Goal: Task Accomplishment & Management: Complete application form

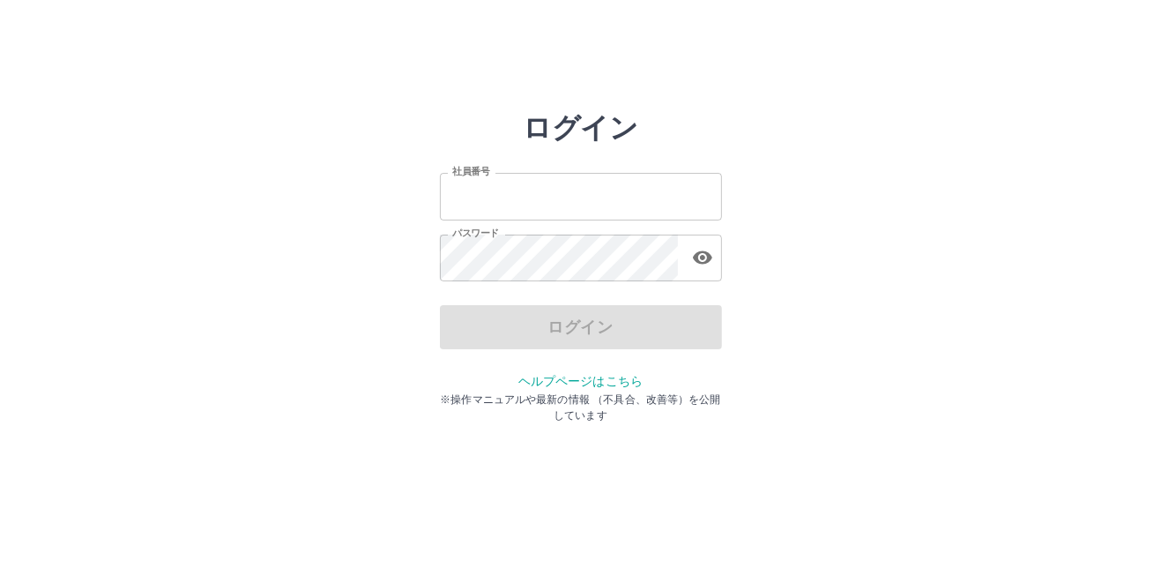
type input "*******"
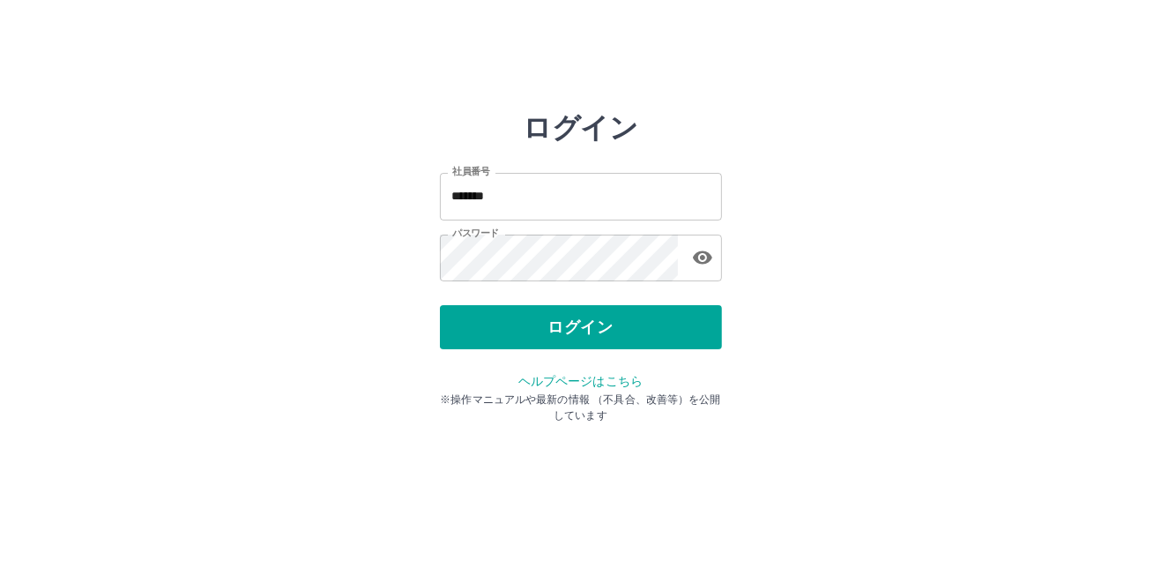
click at [582, 333] on div "ログイン" at bounding box center [581, 327] width 282 height 44
click at [582, 333] on button "ログイン" at bounding box center [581, 327] width 282 height 44
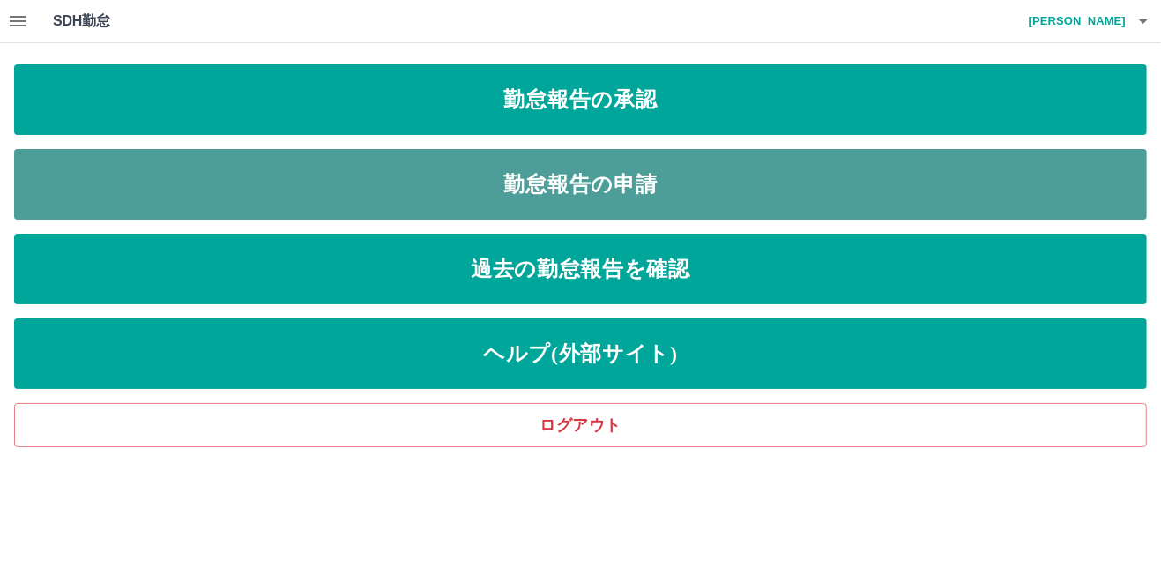
click at [444, 202] on link "勤怠報告の申請" at bounding box center [580, 184] width 1133 height 71
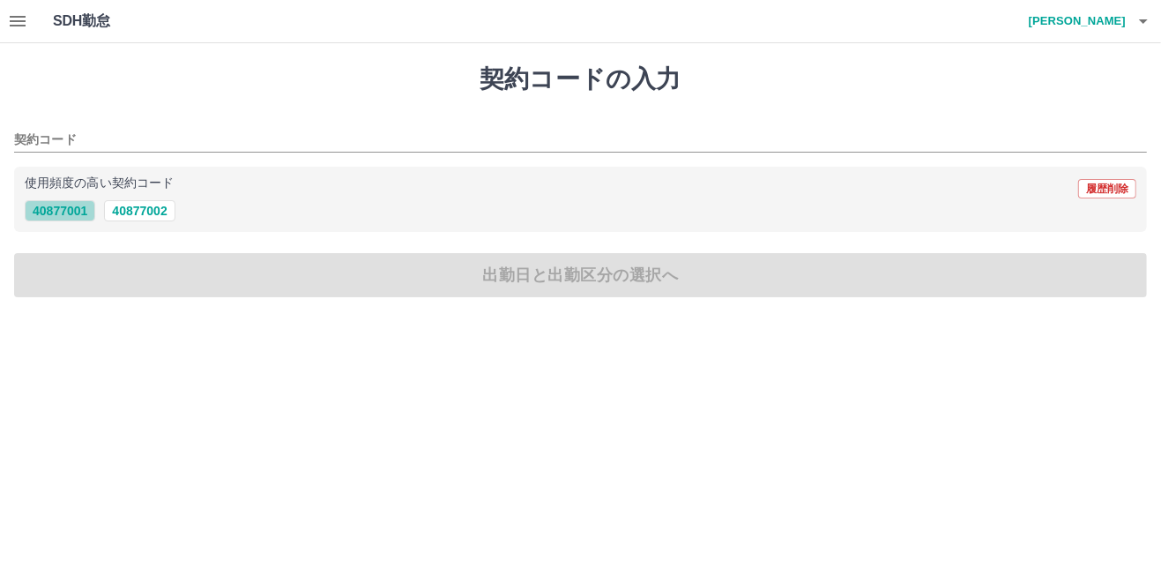
click at [71, 214] on button "40877001" at bounding box center [60, 210] width 71 height 21
type input "********"
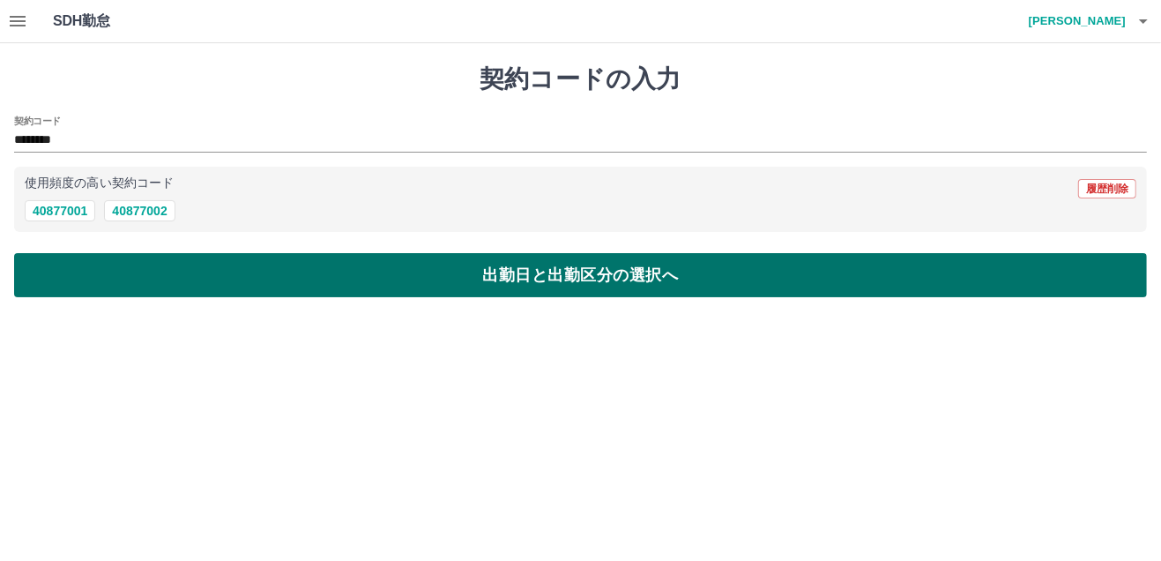
click at [575, 271] on button "出勤日と出勤区分の選択へ" at bounding box center [580, 275] width 1133 height 44
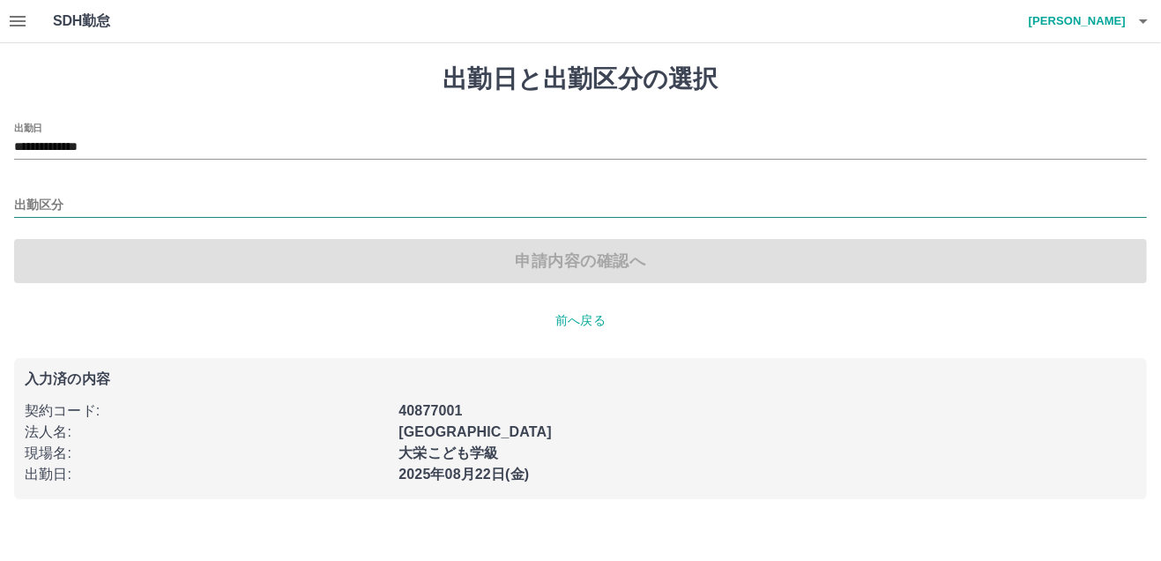
click at [47, 202] on input "出勤区分" at bounding box center [580, 206] width 1133 height 22
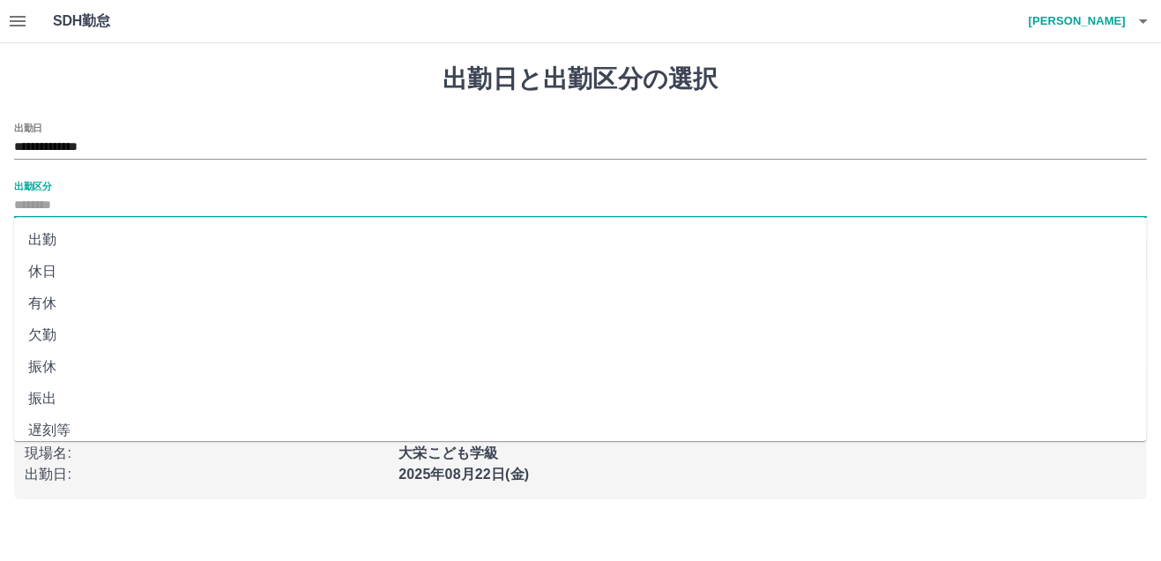
click at [56, 240] on li "出勤" at bounding box center [580, 240] width 1133 height 32
type input "**"
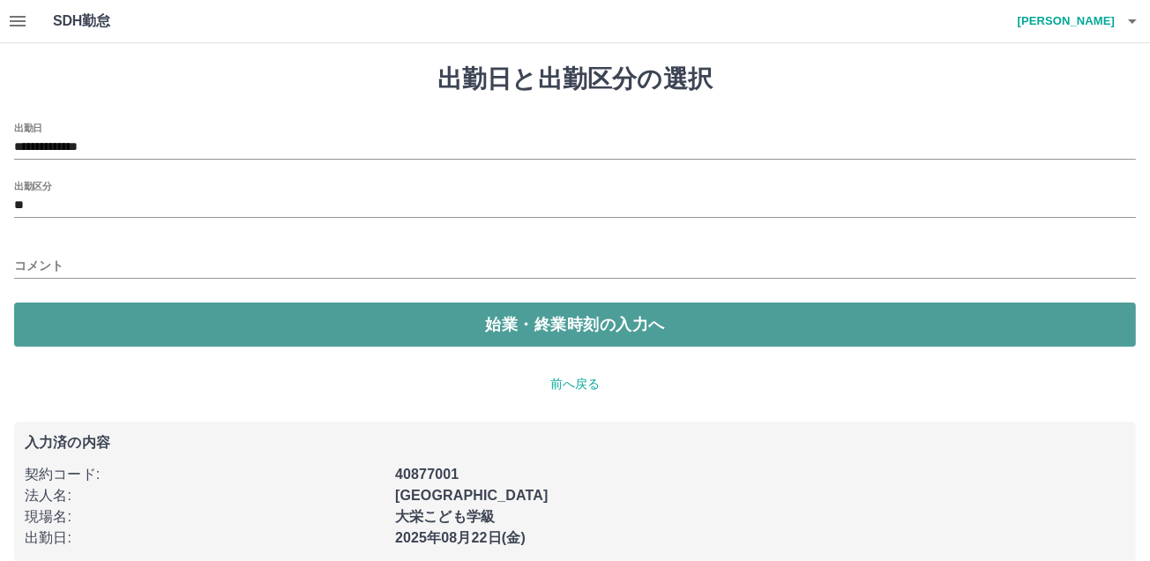
click at [509, 324] on button "始業・終業時刻の入力へ" at bounding box center [575, 324] width 1122 height 44
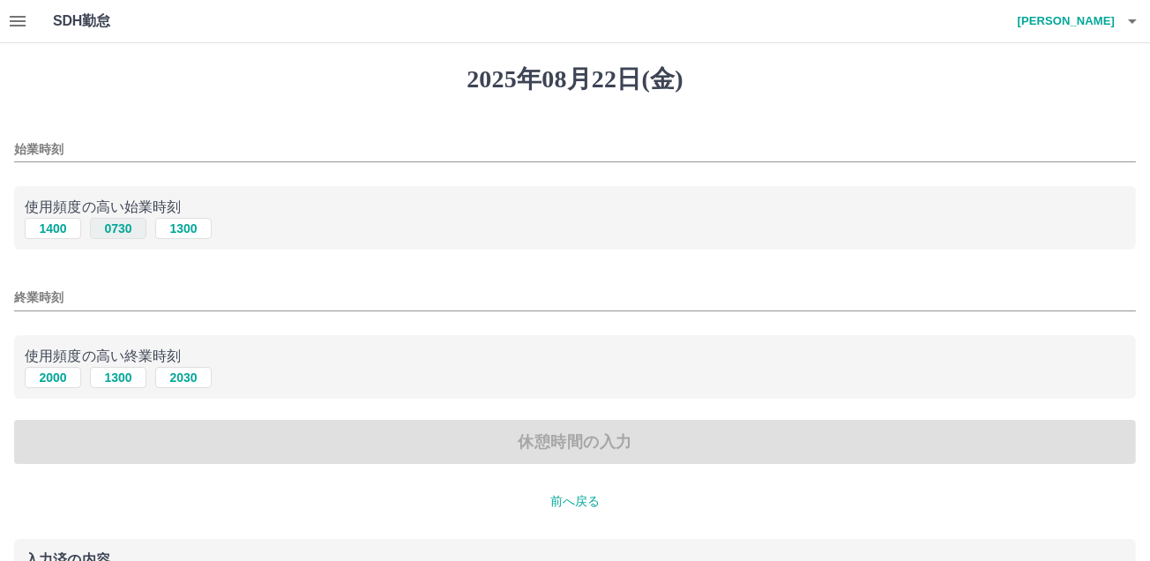
click at [137, 233] on button "0730" at bounding box center [118, 228] width 56 height 21
type input "****"
click at [190, 376] on button "2030" at bounding box center [183, 377] width 56 height 21
type input "****"
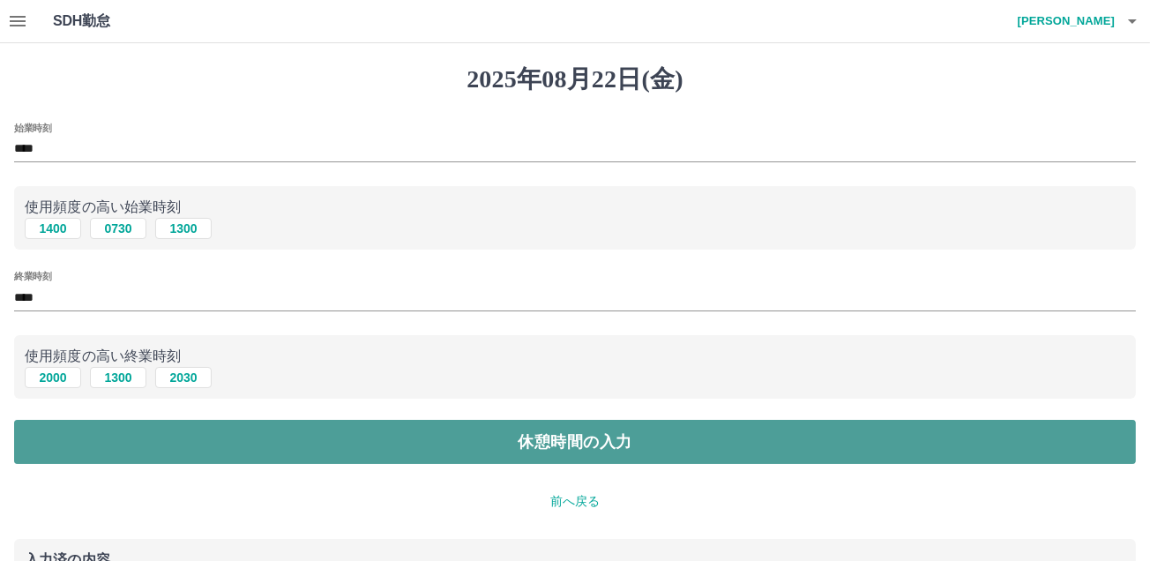
click at [558, 442] on button "休憩時間の入力" at bounding box center [575, 442] width 1122 height 44
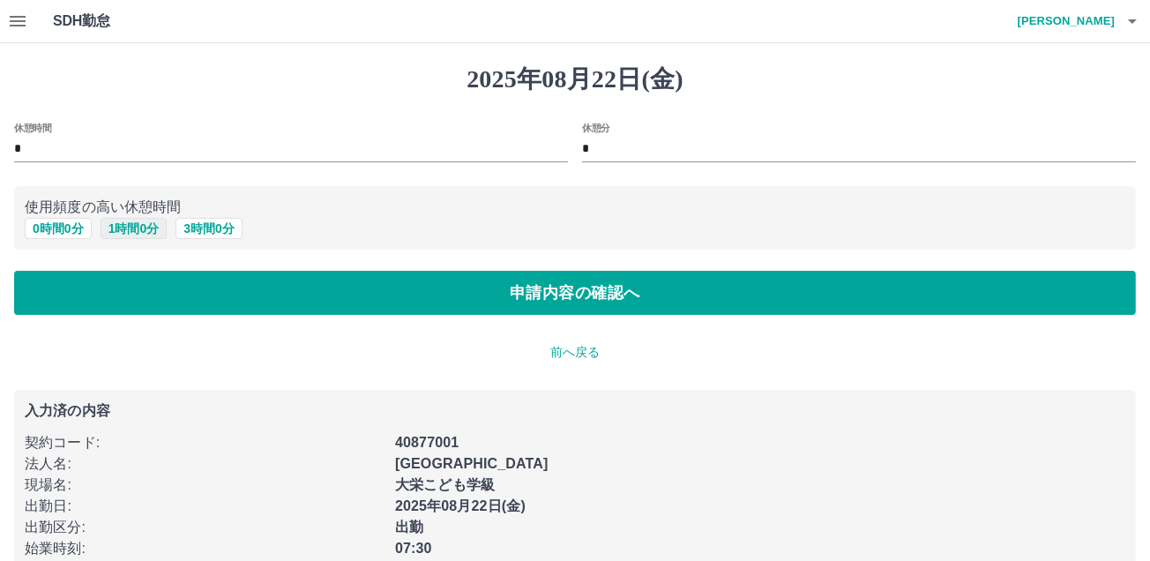
click at [145, 230] on button "1 時間 0 分" at bounding box center [134, 228] width 67 height 21
type input "*"
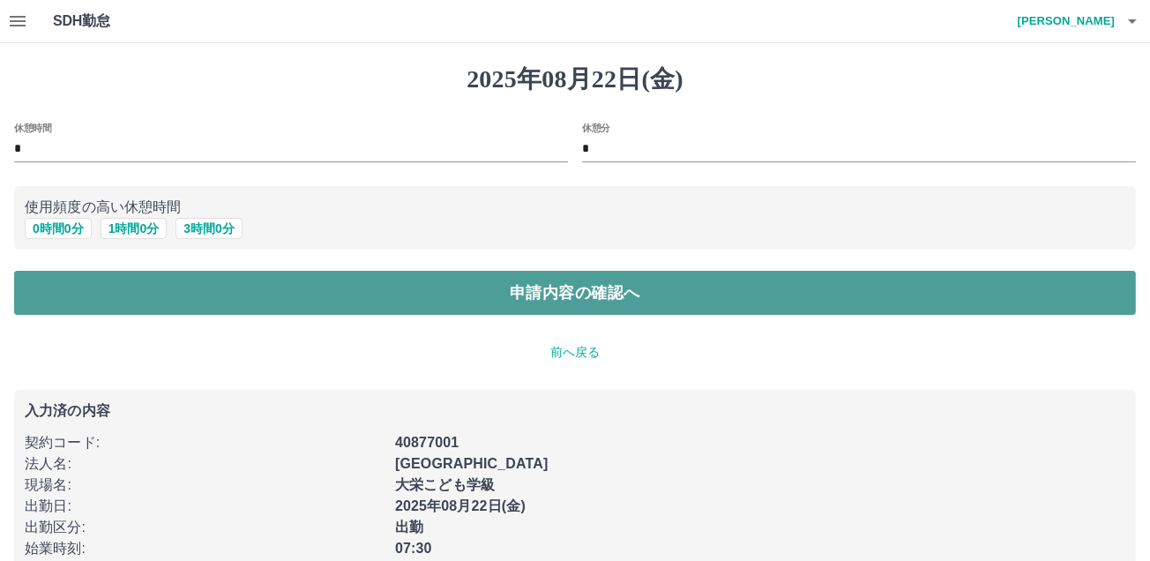
click at [531, 302] on button "申請内容の確認へ" at bounding box center [575, 293] width 1122 height 44
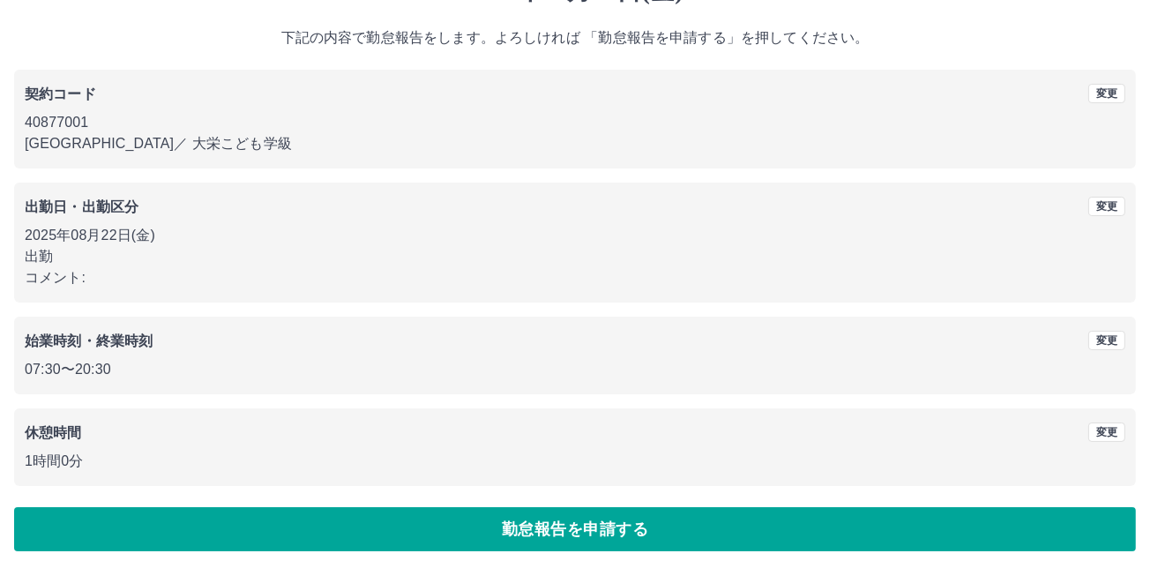
scroll to position [98, 0]
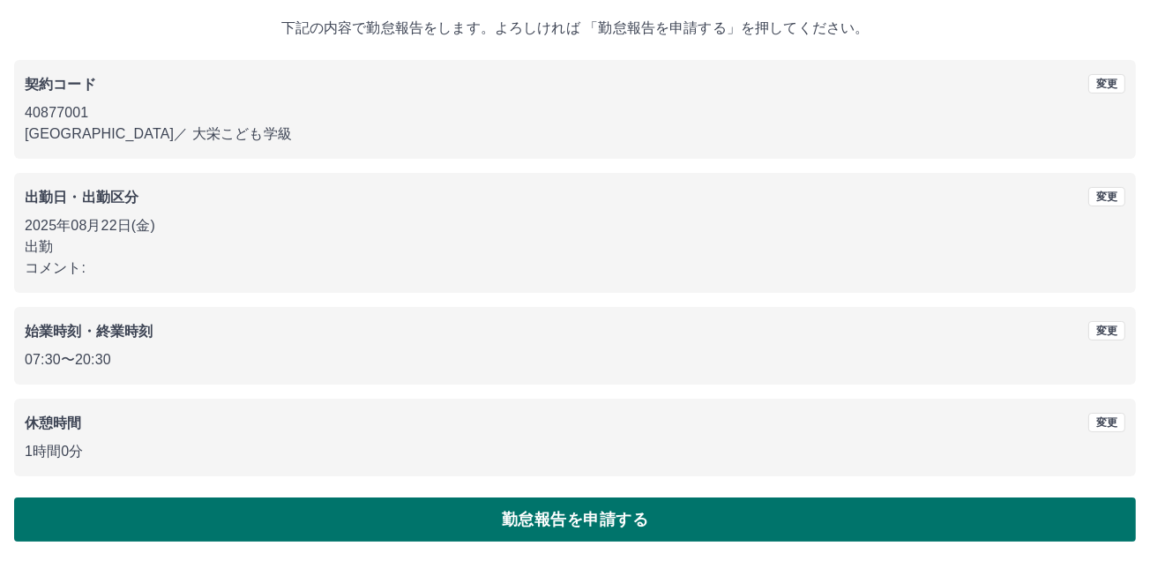
click at [561, 525] on button "勤怠報告を申請する" at bounding box center [575, 519] width 1122 height 44
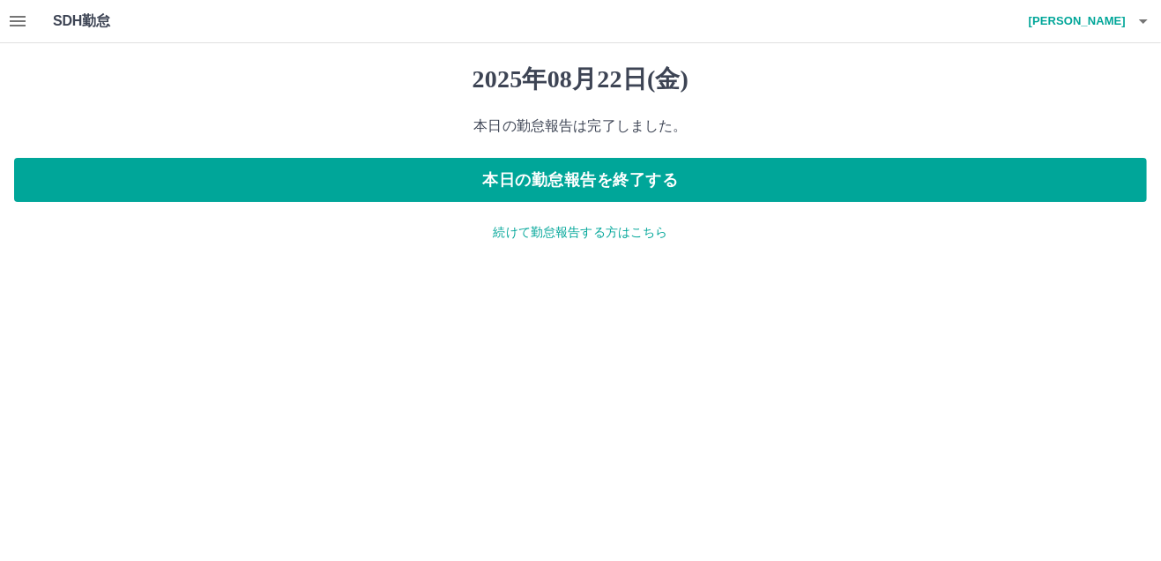
click at [583, 234] on p "続けて勤怠報告する方はこちら" at bounding box center [580, 232] width 1133 height 19
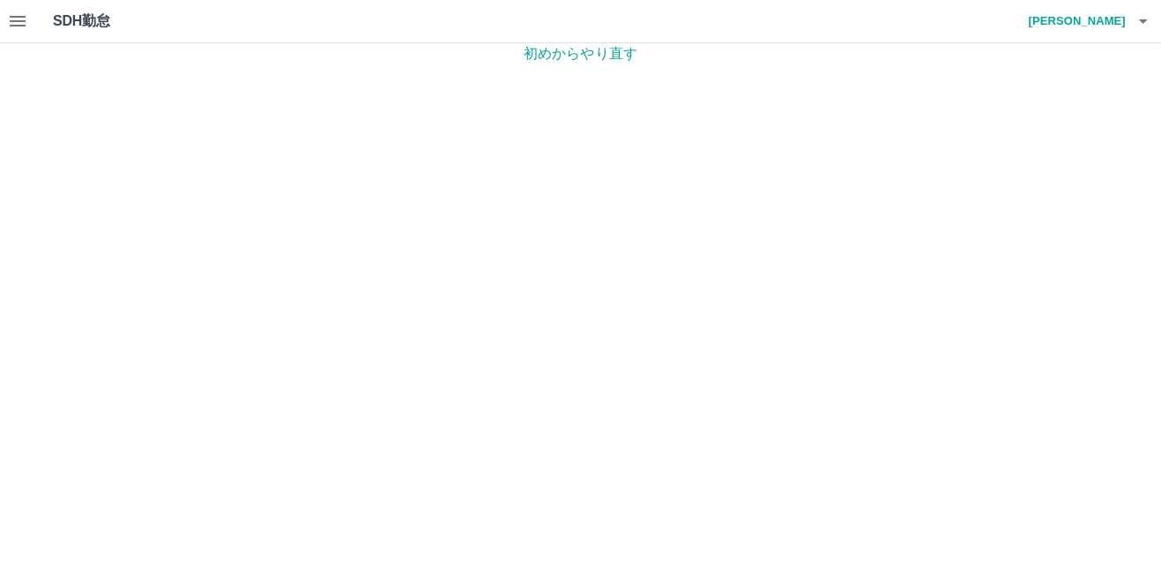
click at [18, 13] on icon "button" at bounding box center [17, 21] width 21 height 21
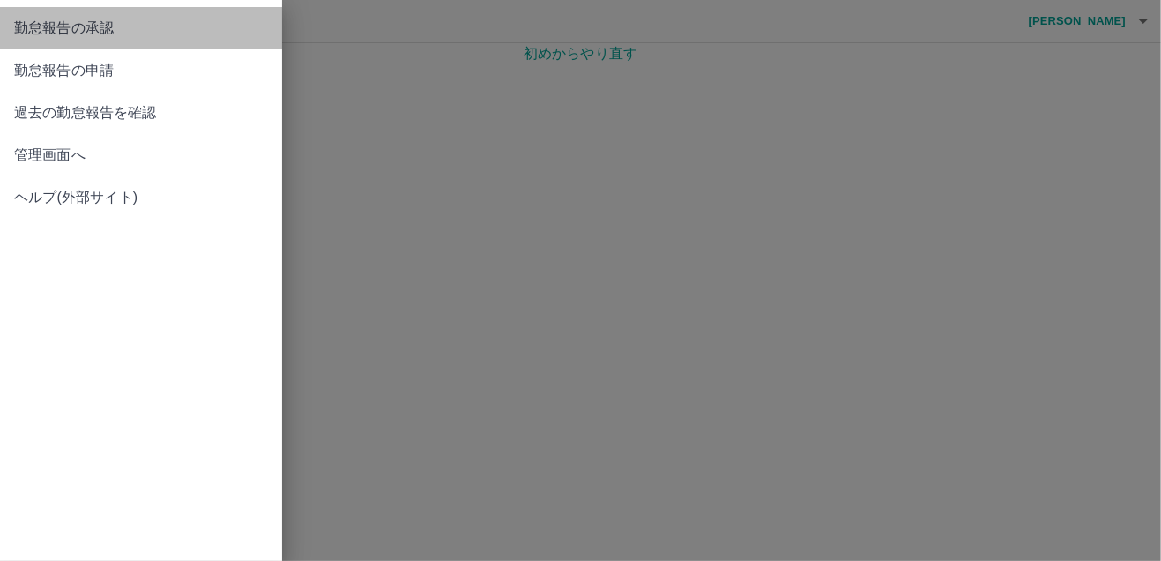
click at [50, 35] on span "勤怠報告の承認" at bounding box center [141, 28] width 254 height 21
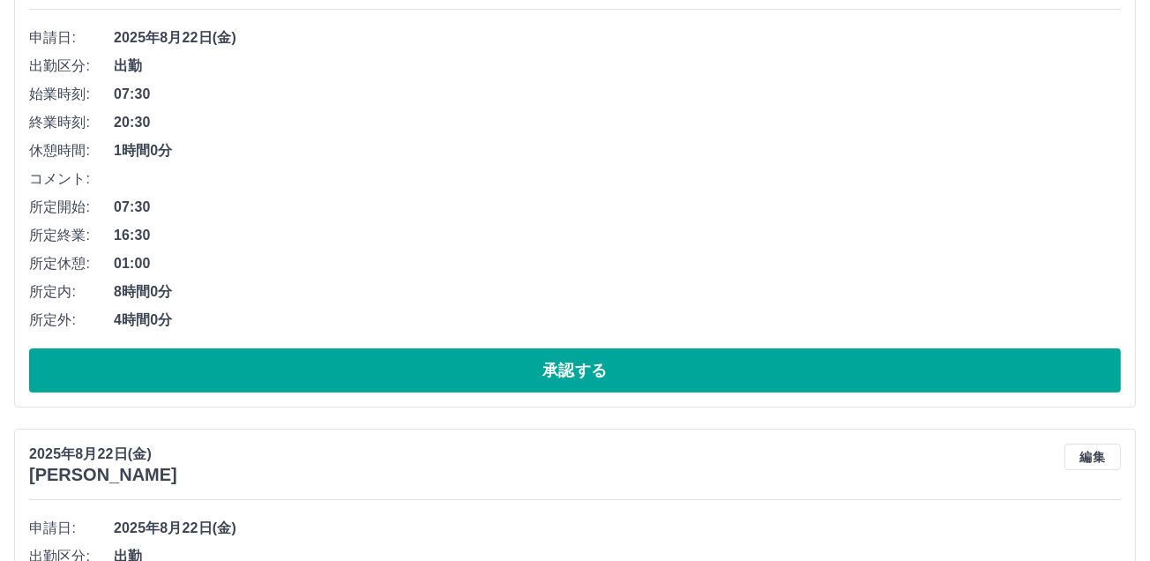
scroll to position [303, 0]
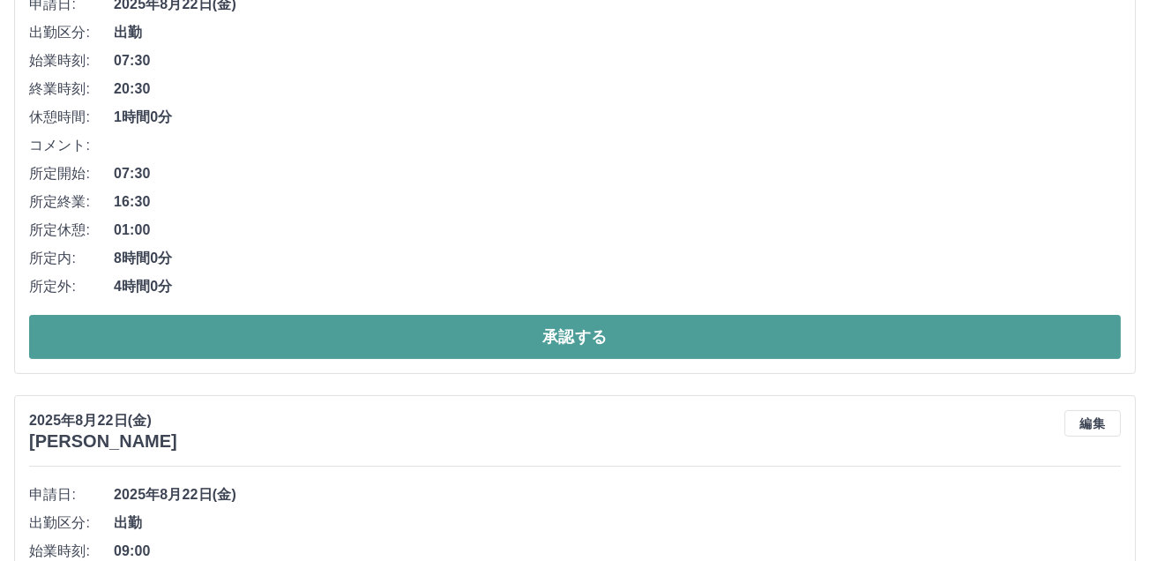
click at [586, 339] on button "承認する" at bounding box center [575, 337] width 1092 height 44
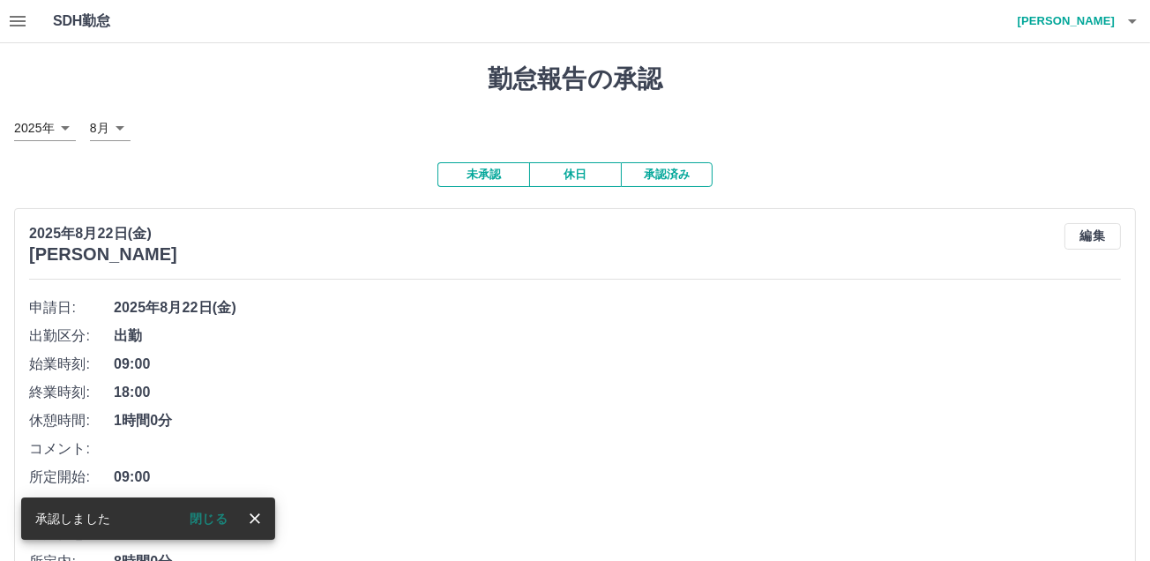
scroll to position [152, 0]
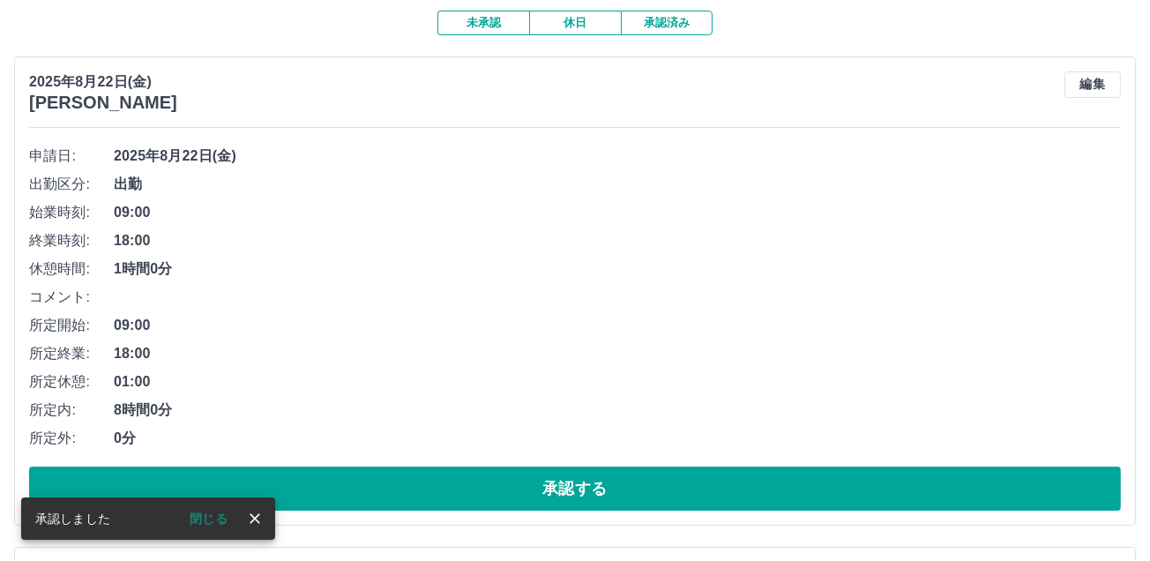
click at [215, 514] on button "閉じる" at bounding box center [208, 518] width 66 height 26
